Goal: Contribute content

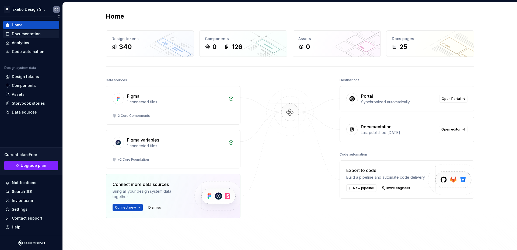
click at [33, 33] on div "Documentation" at bounding box center [26, 33] width 29 height 5
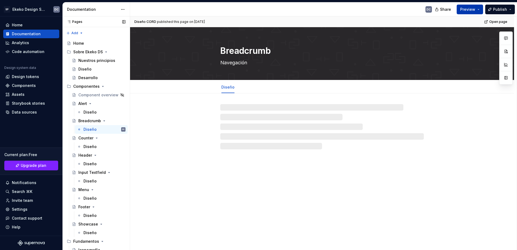
click at [467, 11] on span "Preview" at bounding box center [467, 9] width 15 height 5
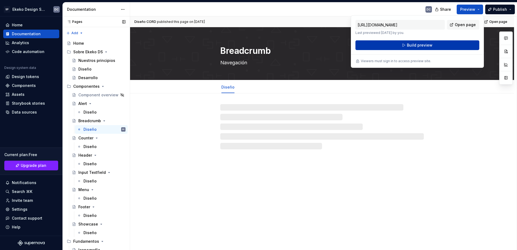
click at [434, 47] on button "Build preview" at bounding box center [417, 45] width 124 height 10
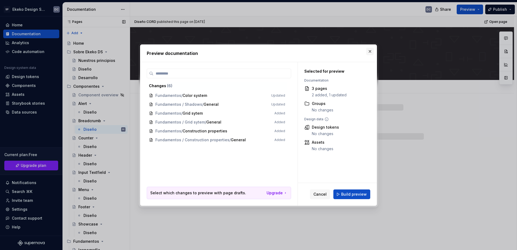
click at [371, 49] on button "button" at bounding box center [370, 52] width 8 height 8
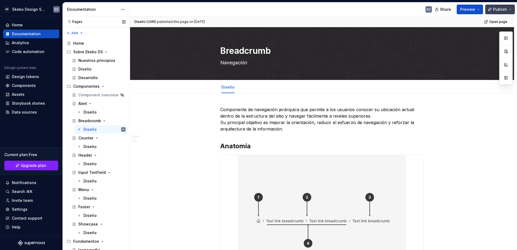
click at [500, 8] on span "Publish" at bounding box center [500, 9] width 14 height 5
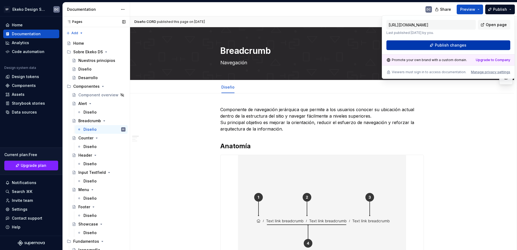
click at [462, 44] on span "Publish changes" at bounding box center [450, 45] width 31 height 5
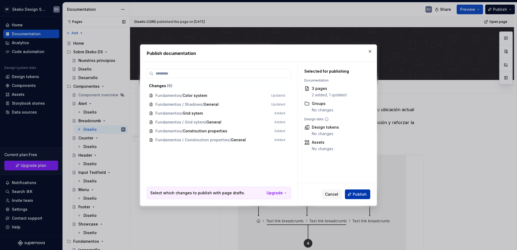
click at [358, 191] on button "Publish" at bounding box center [357, 195] width 25 height 10
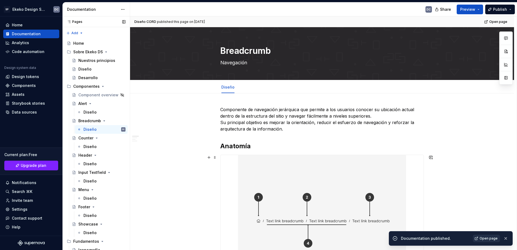
click at [480, 237] on link "Open page" at bounding box center [486, 239] width 27 height 8
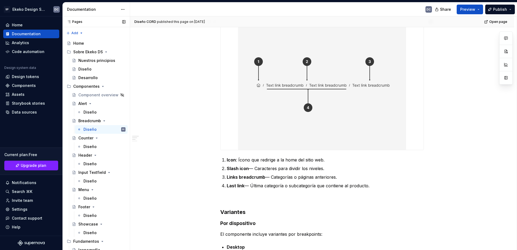
scroll to position [108, 0]
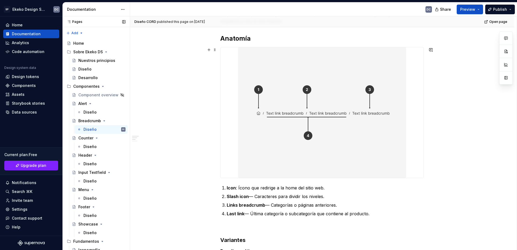
click at [246, 133] on img at bounding box center [322, 112] width 168 height 131
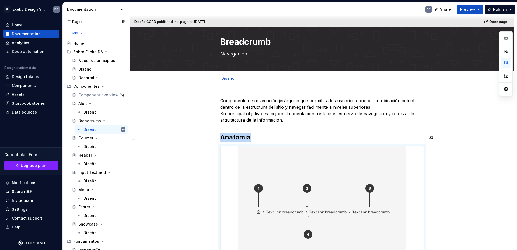
scroll to position [0, 0]
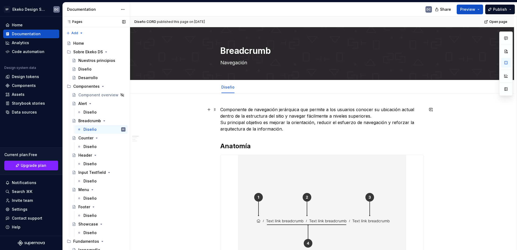
click at [254, 118] on p "Componente de navegación jerárquica que permite a los usuarios conocer su ubica…" at bounding box center [322, 119] width 204 height 26
type textarea "*"
